Goal: Task Accomplishment & Management: Use online tool/utility

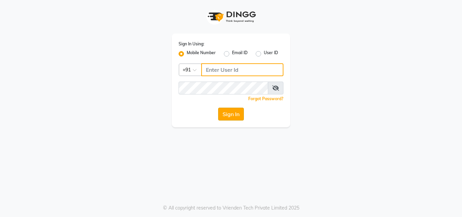
type input "8209405280"
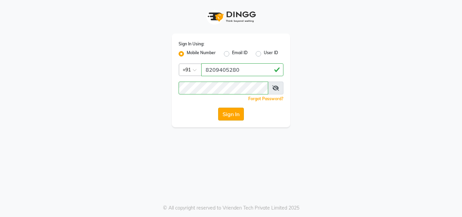
click at [233, 111] on button "Sign In" at bounding box center [231, 114] width 26 height 13
